Goal: Transaction & Acquisition: Purchase product/service

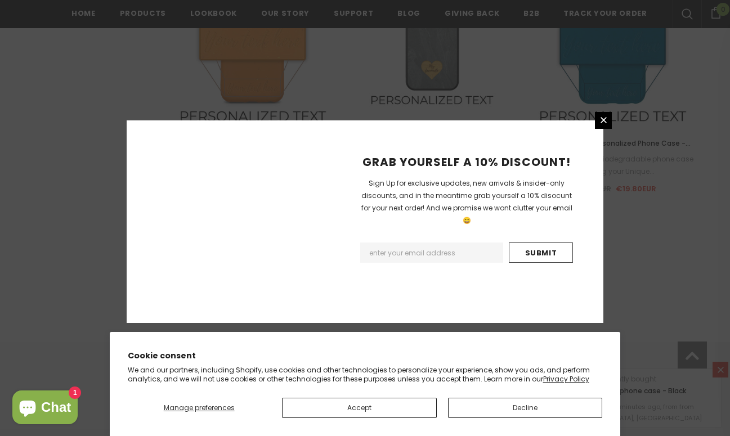
scroll to position [1343, 0]
